Goal: Information Seeking & Learning: Find specific fact

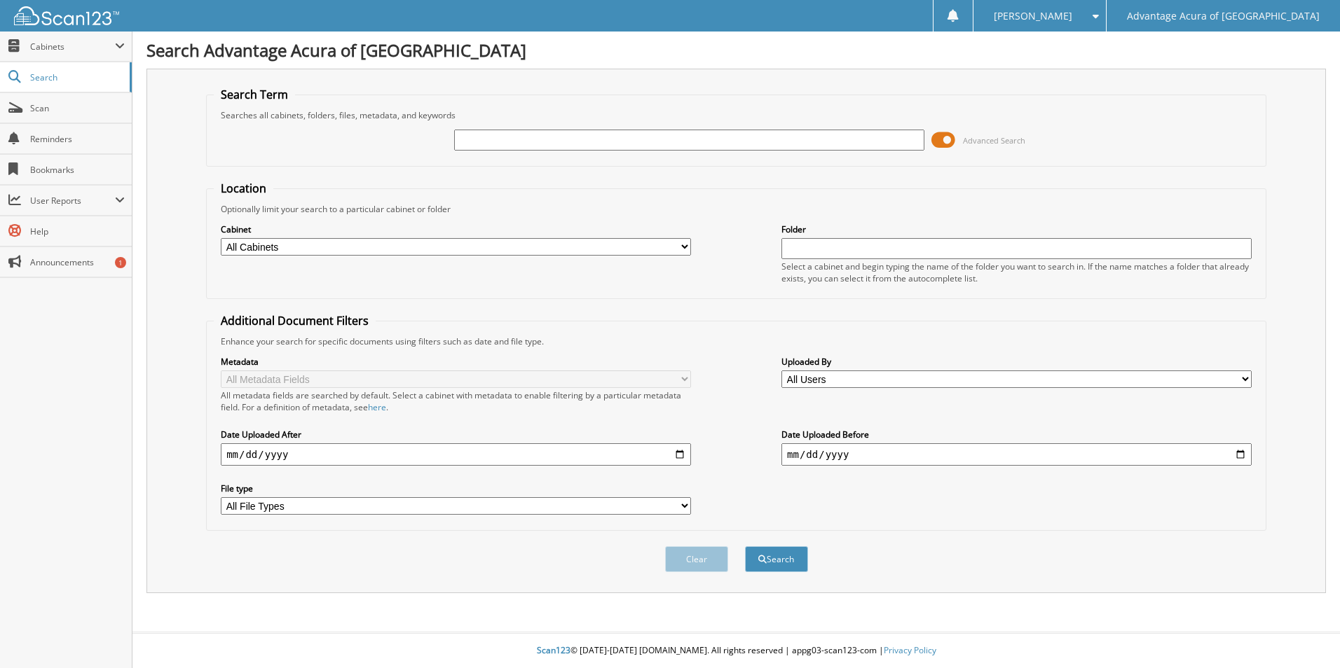
click at [498, 144] on input "text" at bounding box center [689, 140] width 470 height 21
type input "78838"
click at [745, 546] on button "Search" at bounding box center [776, 559] width 63 height 26
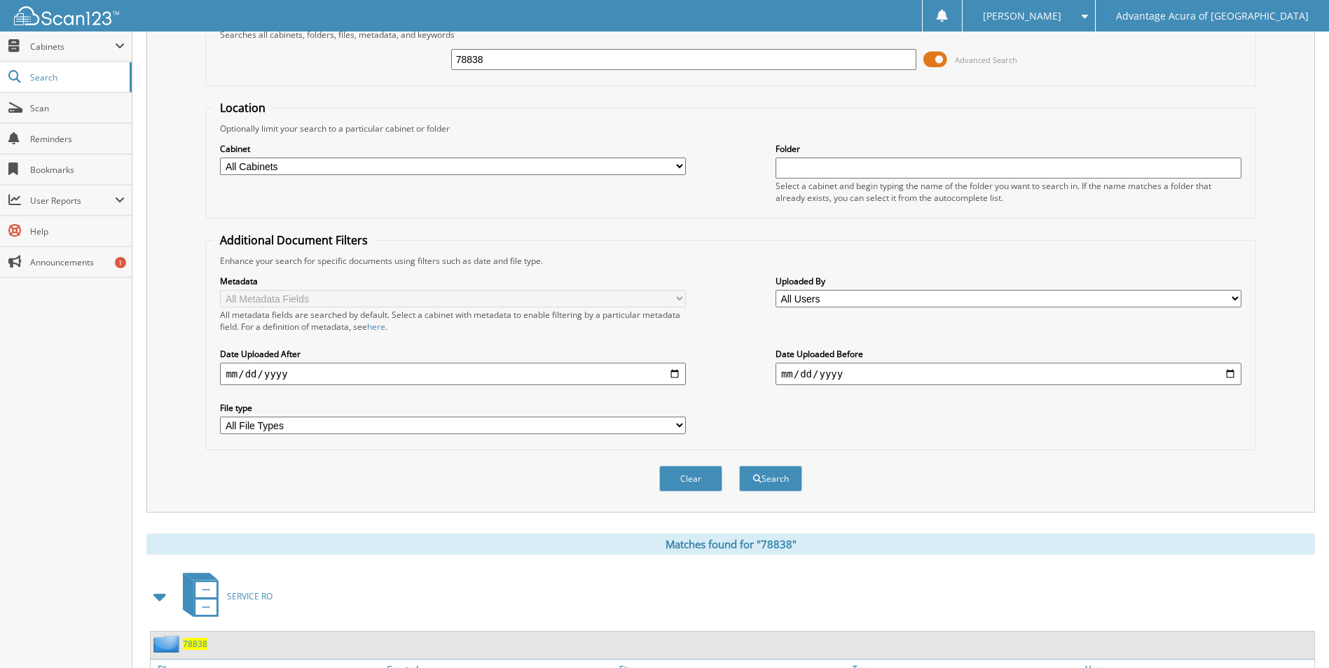
scroll to position [200, 0]
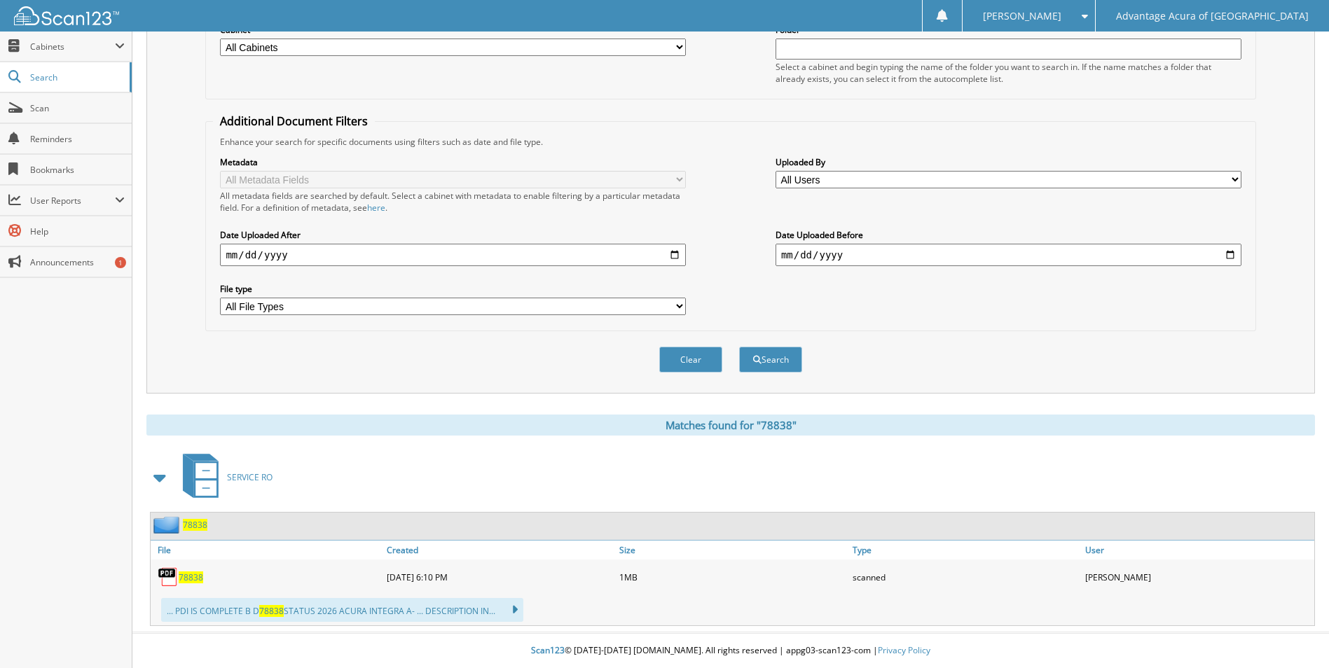
click at [191, 577] on span "78838" at bounding box center [191, 578] width 25 height 12
